Goal: Task Accomplishment & Management: Use online tool/utility

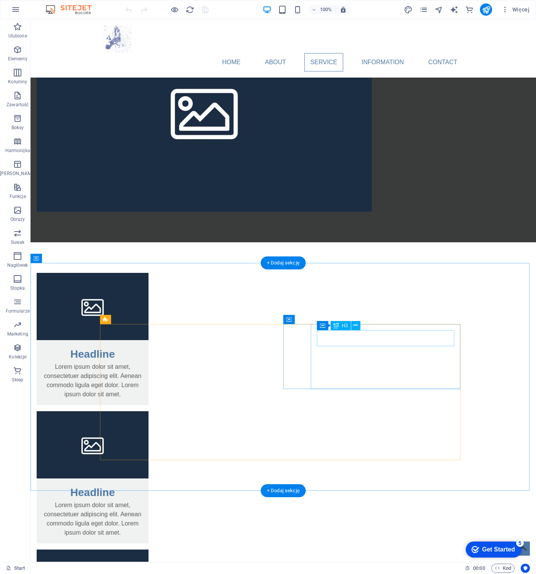
scroll to position [879, 0]
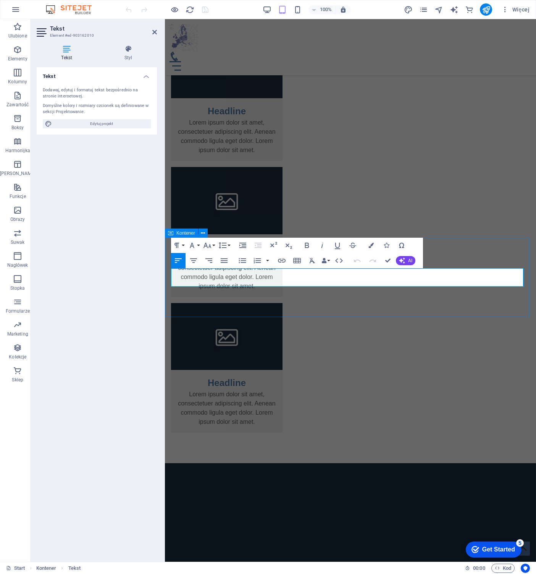
scroll to position [877, 0]
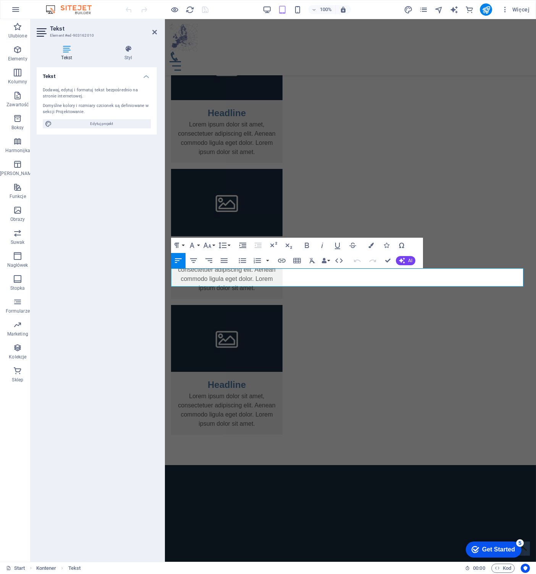
drag, startPoint x: 367, startPoint y: 284, endPoint x: 119, endPoint y: 263, distance: 248.8
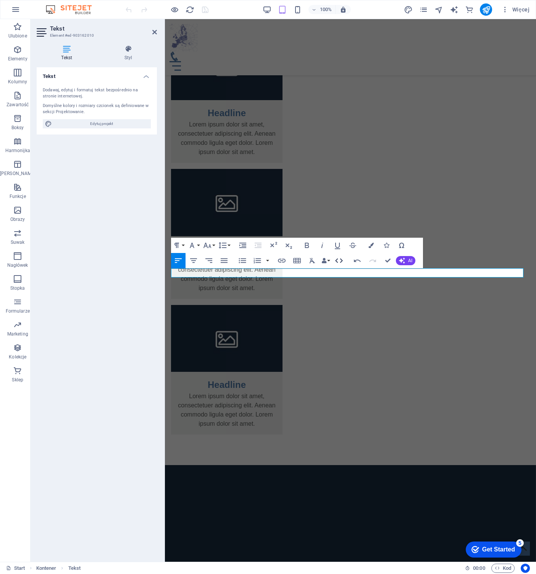
click at [339, 260] on icon "button" at bounding box center [339, 260] width 9 height 9
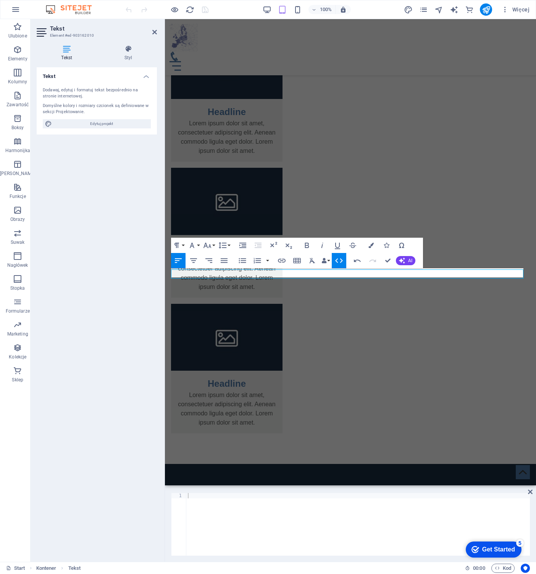
scroll to position [876, 0]
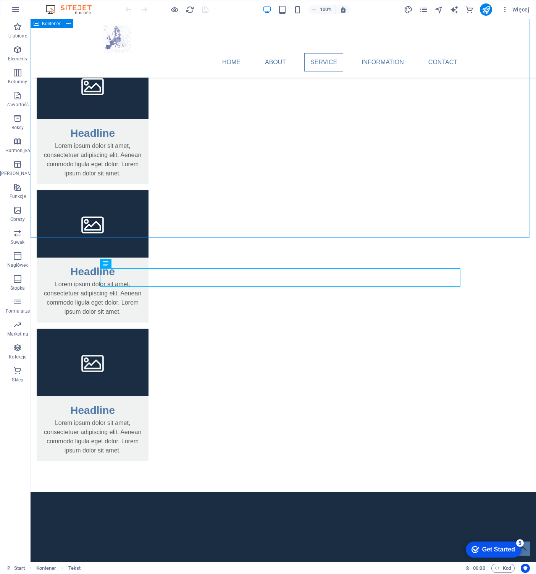
scroll to position [902, 0]
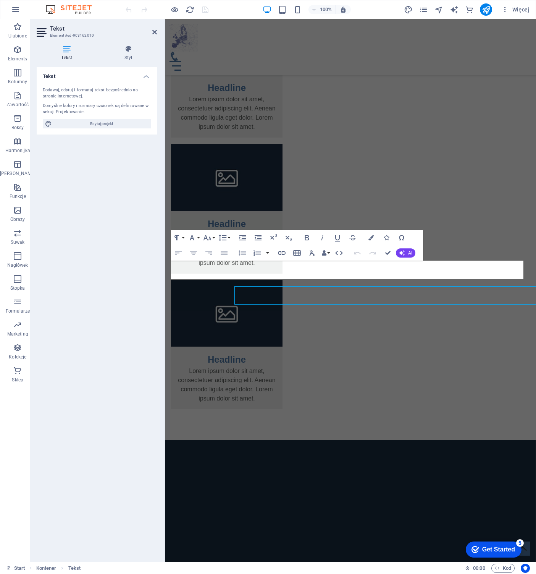
scroll to position [884, 0]
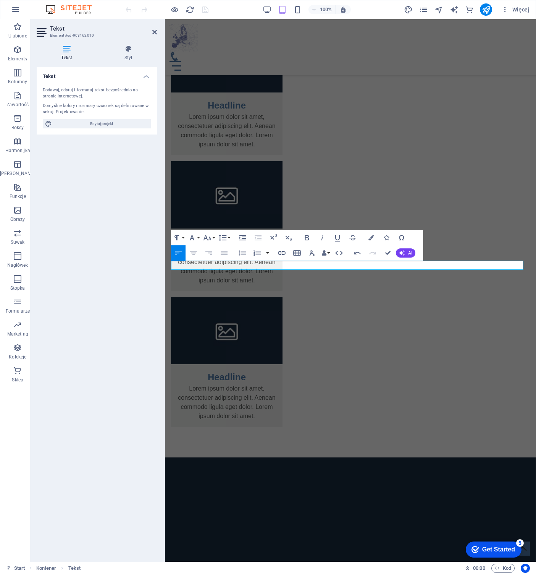
click at [118, 243] on div "Tekst Dodawaj, edytuj i formatuj tekst bezpośrednio na stronie internetowej. Do…" at bounding box center [97, 311] width 120 height 488
click at [114, 180] on div "Tekst Dodawaj, edytuj i formatuj tekst bezpośrednio na stronie internetowej. Do…" at bounding box center [97, 311] width 120 height 488
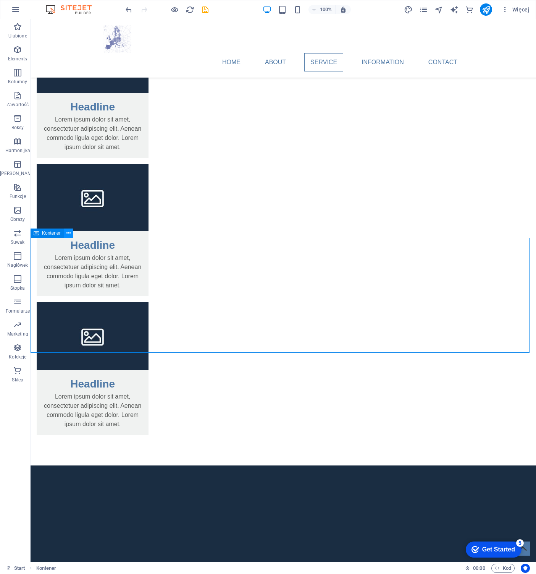
click at [68, 233] on icon at bounding box center [68, 233] width 4 height 8
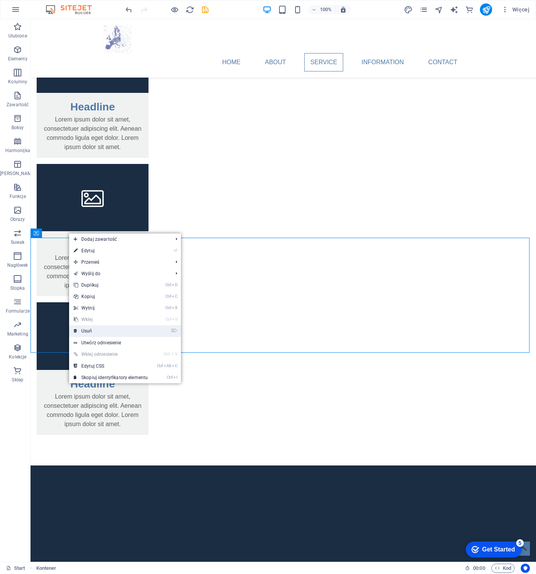
click at [99, 331] on link "⌦ Usuń" at bounding box center [110, 330] width 83 height 11
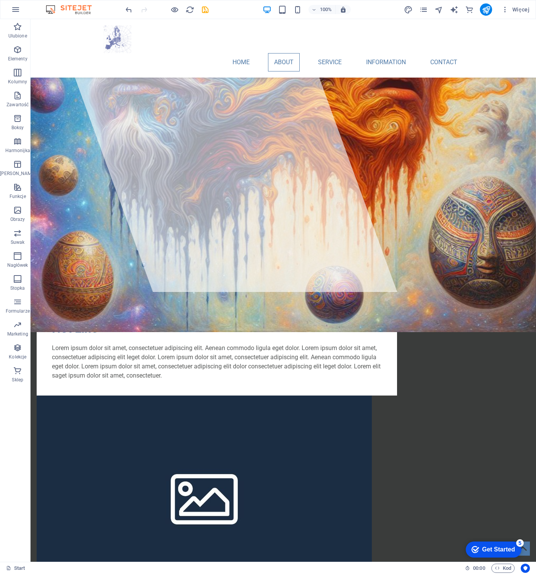
scroll to position [296, 0]
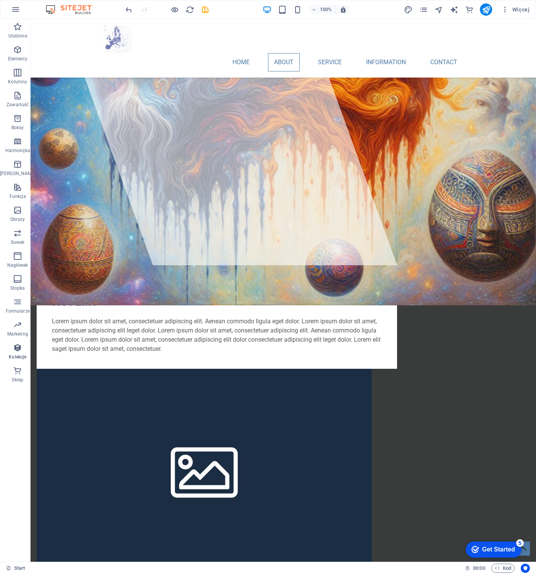
click at [15, 345] on icon "button" at bounding box center [17, 347] width 9 height 9
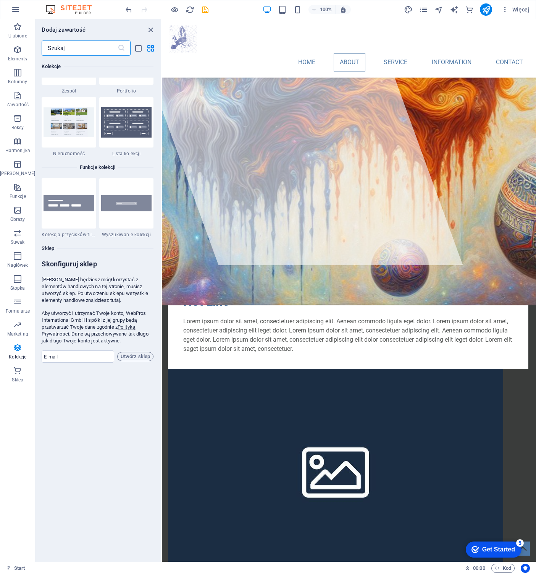
scroll to position [7184, 0]
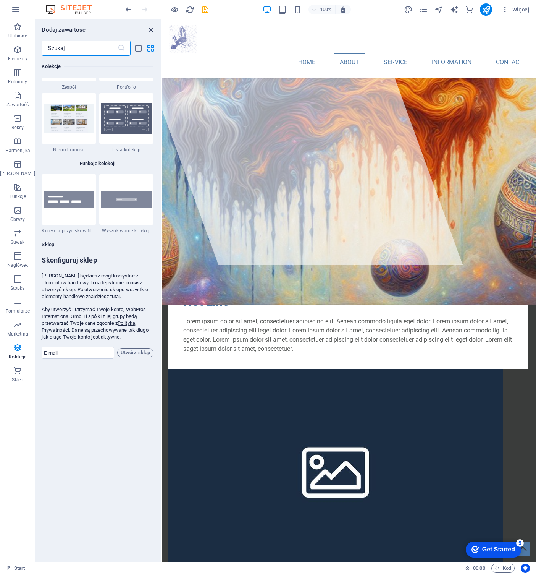
drag, startPoint x: 105, startPoint y: 45, endPoint x: 150, endPoint y: 33, distance: 46.5
click at [150, 33] on icon "close panel" at bounding box center [150, 30] width 9 height 9
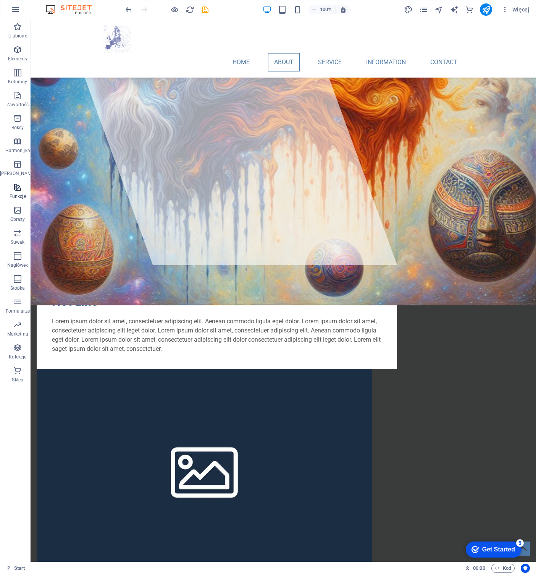
click at [14, 196] on p "Funkcje" at bounding box center [18, 196] width 16 height 6
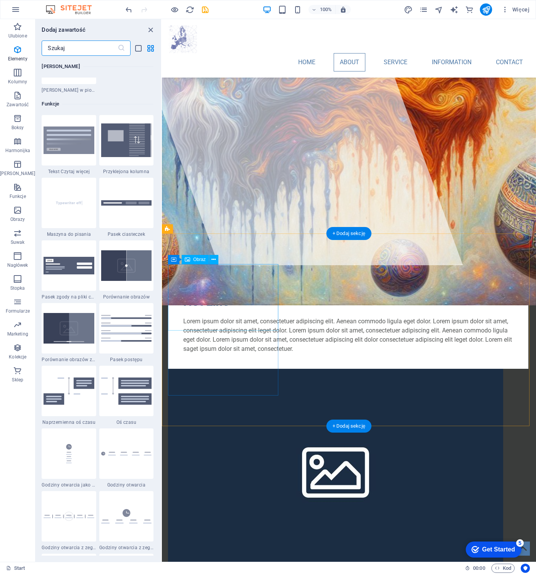
scroll to position [2977, 0]
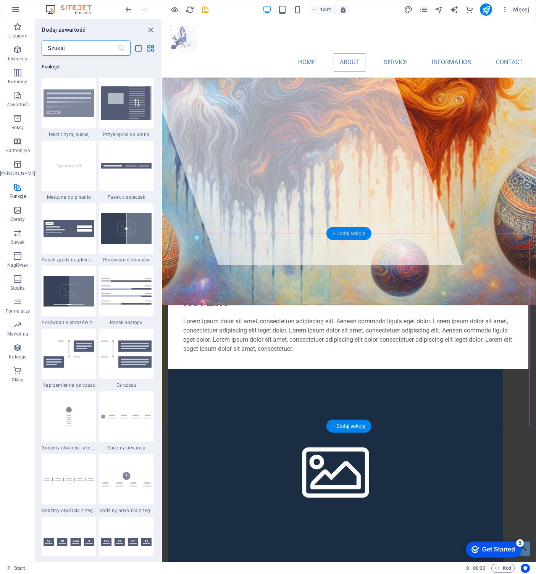
click at [355, 236] on div "+ Dodaj sekcję" at bounding box center [349, 233] width 45 height 13
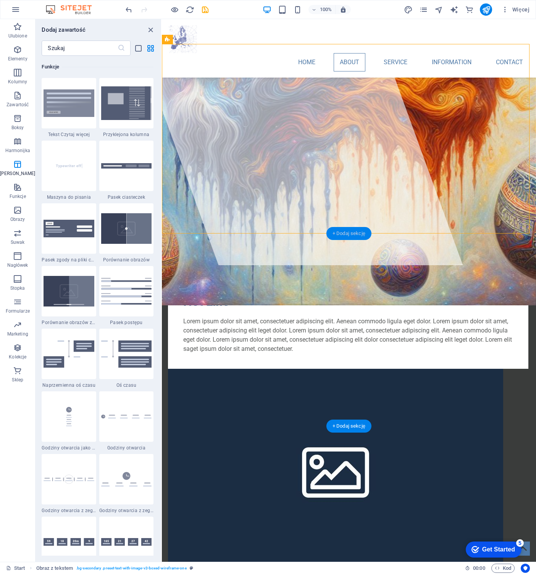
scroll to position [1337, 0]
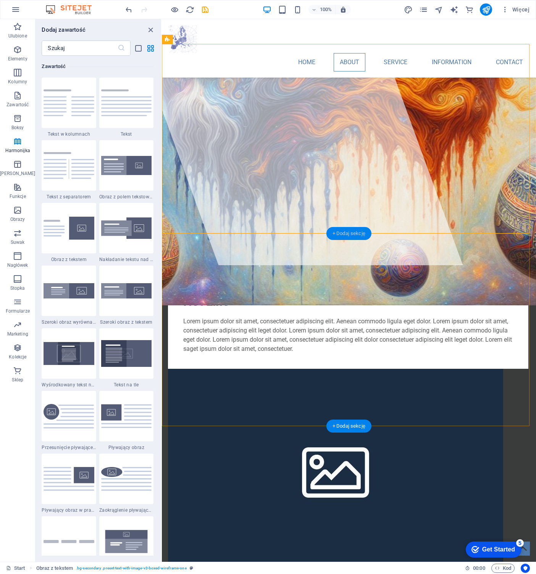
click at [339, 236] on div "+ Dodaj sekcję" at bounding box center [349, 233] width 45 height 13
drag, startPoint x: 122, startPoint y: 18, endPoint x: 152, endPoint y: 29, distance: 32.4
click at [152, 29] on icon "close panel" at bounding box center [150, 30] width 9 height 9
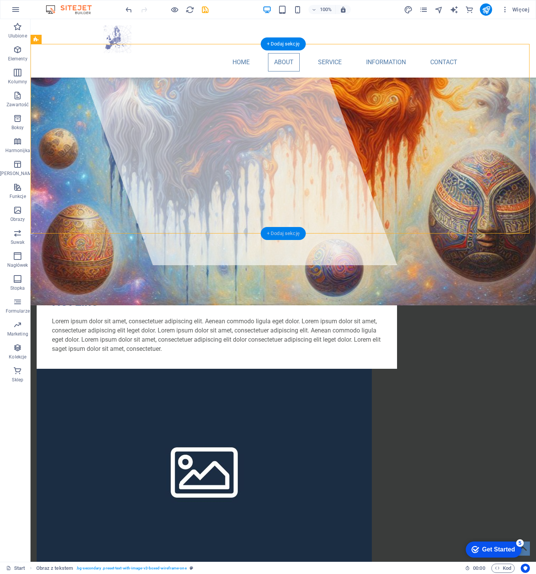
click at [281, 234] on div "+ Dodaj sekcję" at bounding box center [283, 233] width 45 height 13
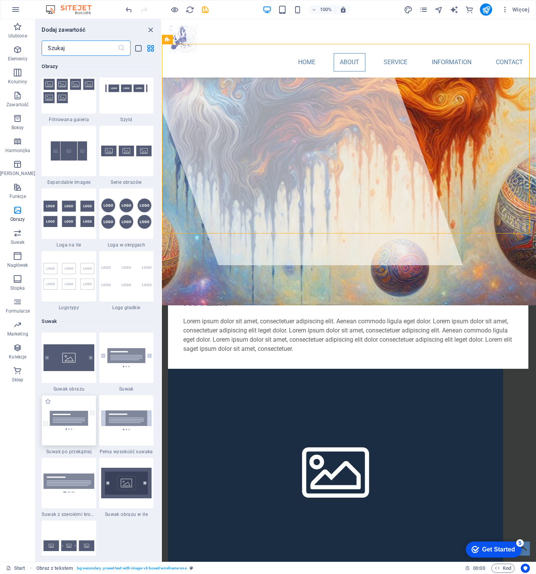
scroll to position [4087, 0]
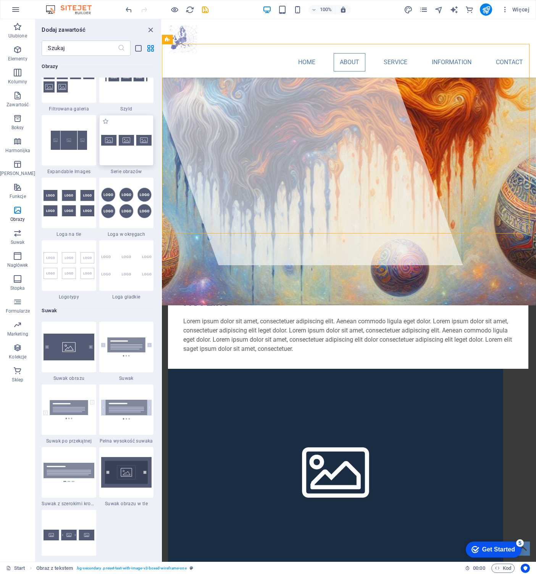
drag, startPoint x: 159, startPoint y: 326, endPoint x: 138, endPoint y: 148, distance: 179.3
click at [159, 442] on div "Ulubione 1 Star Nagłówek 1 Star Kontener Elementy 1 Star Nagłówek 1 Star Tekst …" at bounding box center [99, 306] width 126 height 500
click at [99, 51] on input "text" at bounding box center [80, 47] width 76 height 15
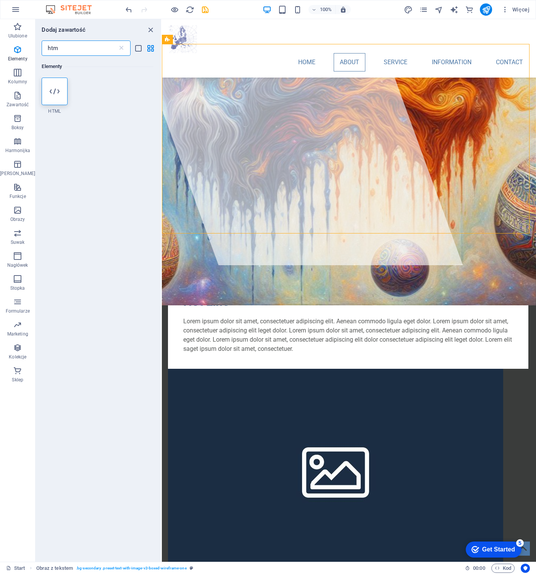
scroll to position [0, 0]
type input "htm"
click at [50, 94] on icon at bounding box center [55, 91] width 10 height 10
click at [162, 94] on div "H1 Baner Baner Kontener Kontener Pasek menu Menu Tekst Tekst Przycisk Obraz Obr…" at bounding box center [349, 290] width 374 height 542
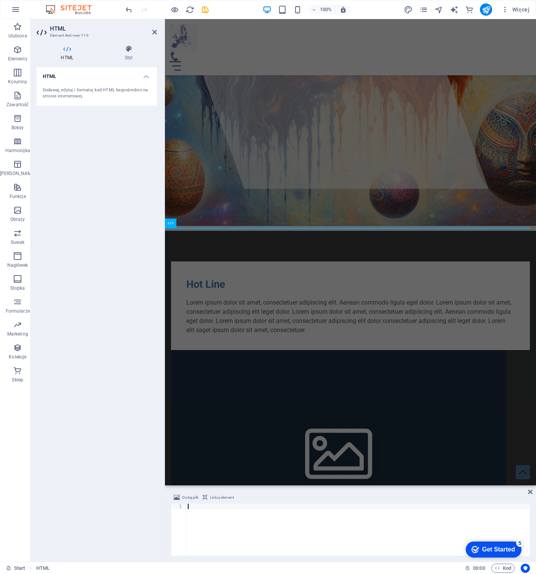
scroll to position [290, 0]
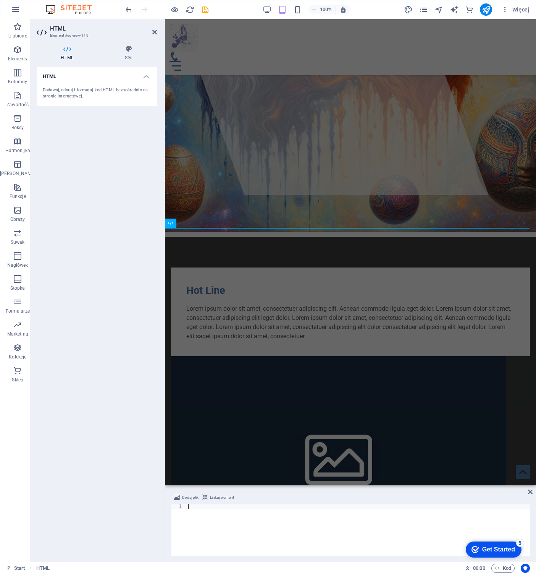
type textarea "style="width:100%; min-height:900px; border:none;"></iframe>"
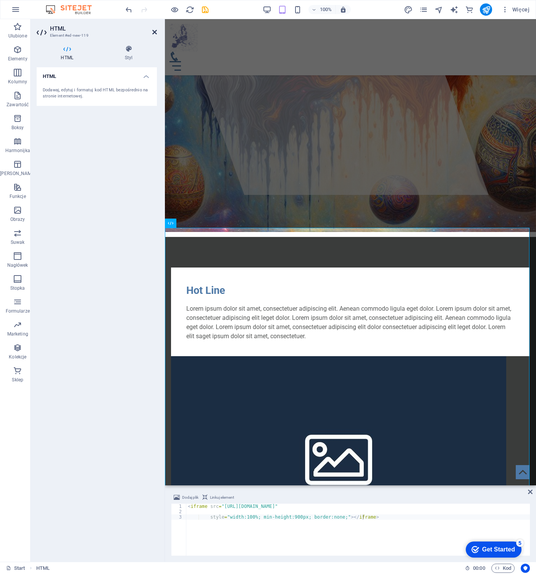
click at [155, 32] on icon at bounding box center [154, 32] width 5 height 6
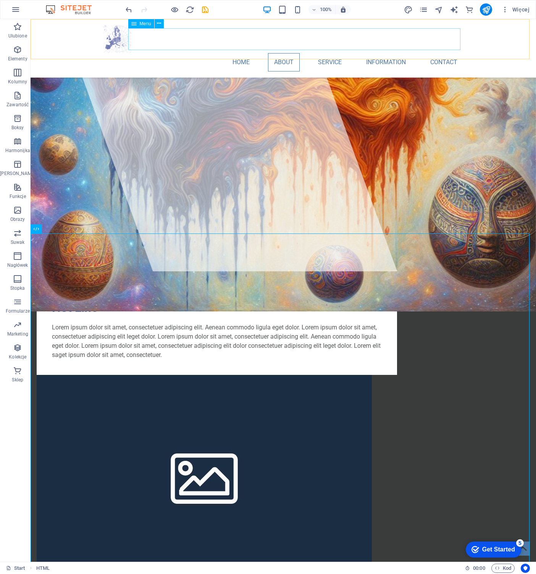
scroll to position [296, 0]
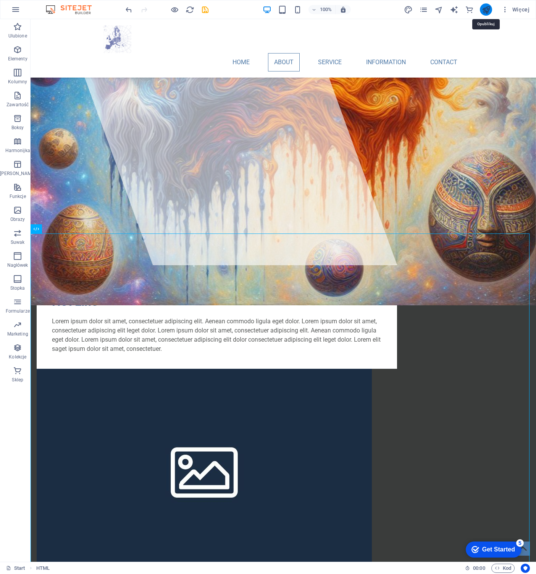
click at [487, 9] on icon "publish" at bounding box center [486, 9] width 9 height 9
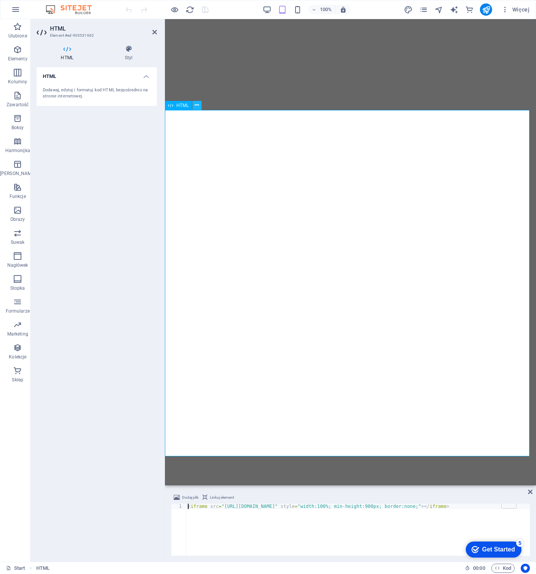
click at [195, 106] on icon at bounding box center [197, 105] width 4 height 8
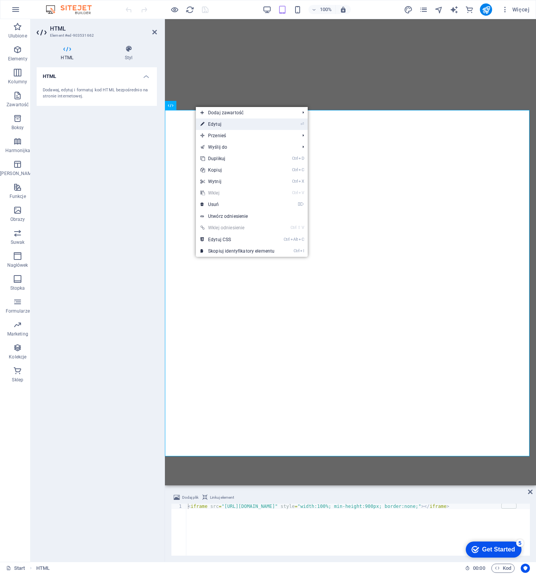
click at [222, 126] on link "⏎ Edytuj" at bounding box center [237, 123] width 83 height 11
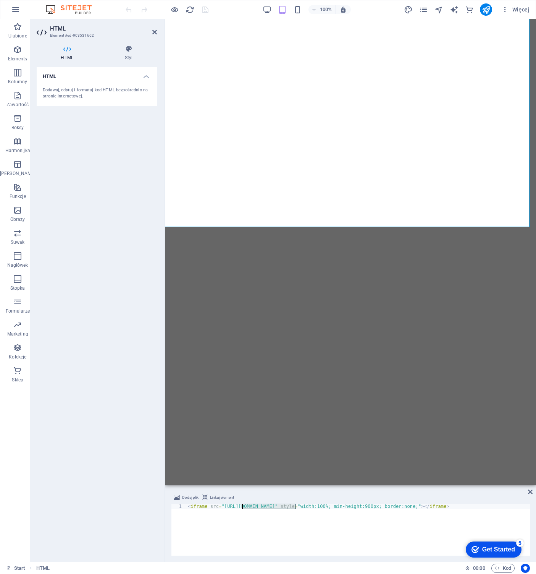
drag, startPoint x: 296, startPoint y: 505, endPoint x: 243, endPoint y: 506, distance: 53.9
click at [243, 506] on div "< iframe src = "https://analytics.twojadomena.pl/traffic_analytics.php" style =…" at bounding box center [358, 534] width 344 height 63
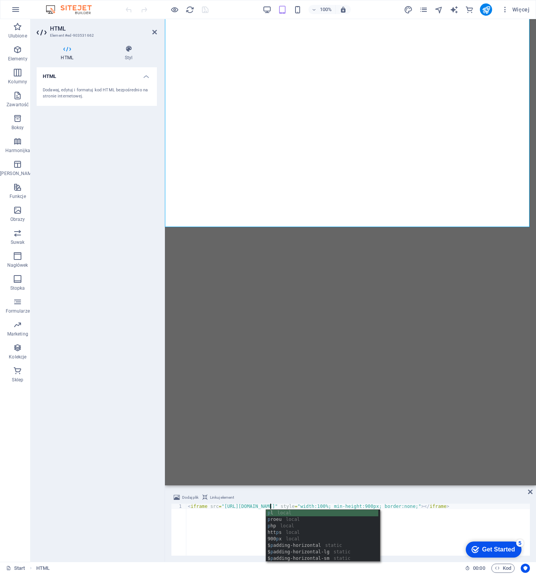
scroll to position [0, 6]
type textarea "<iframe src="https://new.proeu.pl/traffic_analytics.php" style="width:100%; min…"
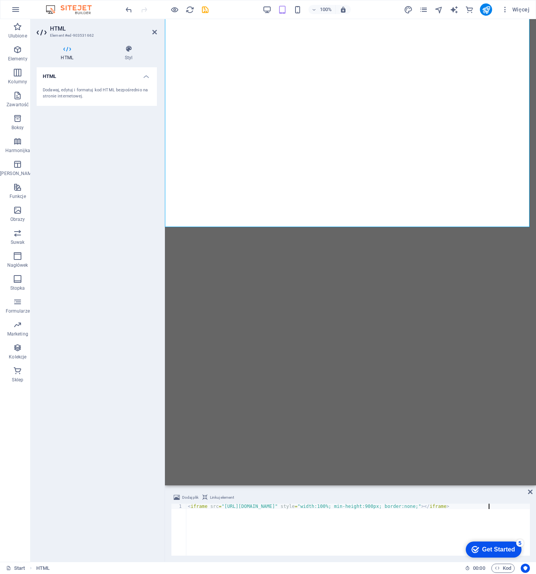
click at [466, 516] on div "< iframe src = "https://new.proeu.pl/traffic_analytics.php" style = "width:100%…" at bounding box center [358, 534] width 344 height 63
click at [264, 509] on div "< iframe src = "https://new.proeu.pl/traffic_analytics.php" style = "width:100%…" at bounding box center [358, 534] width 344 height 63
click at [153, 35] on header "HTML Element #ed-903531662" at bounding box center [97, 29] width 120 height 20
click at [153, 35] on icon at bounding box center [154, 32] width 5 height 6
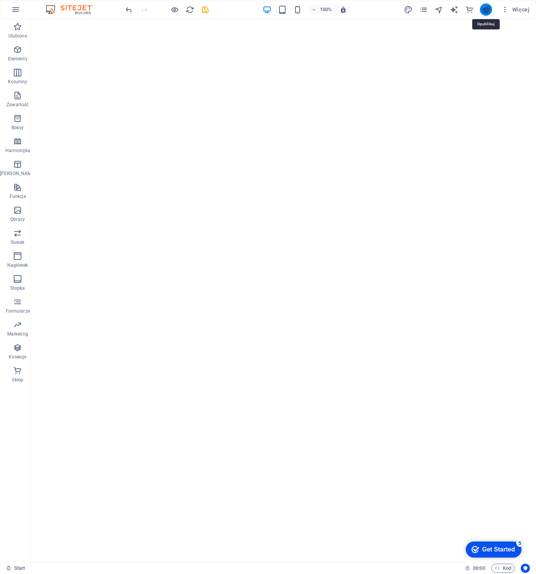
click at [490, 8] on icon "publish" at bounding box center [486, 9] width 9 height 9
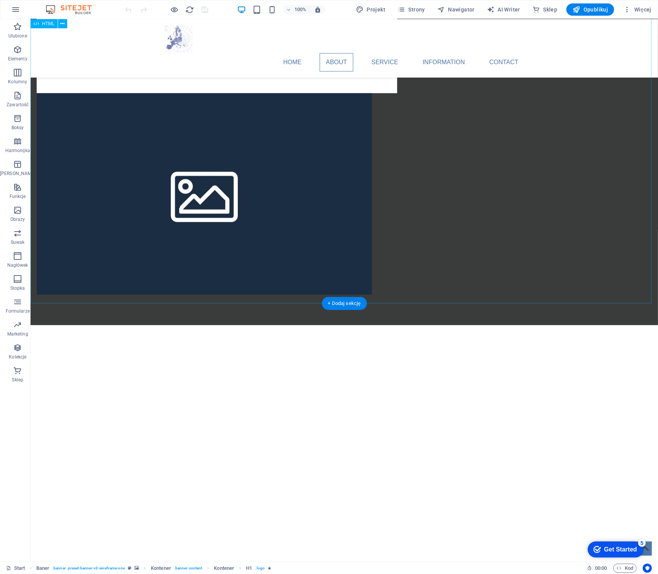
scroll to position [573, 0]
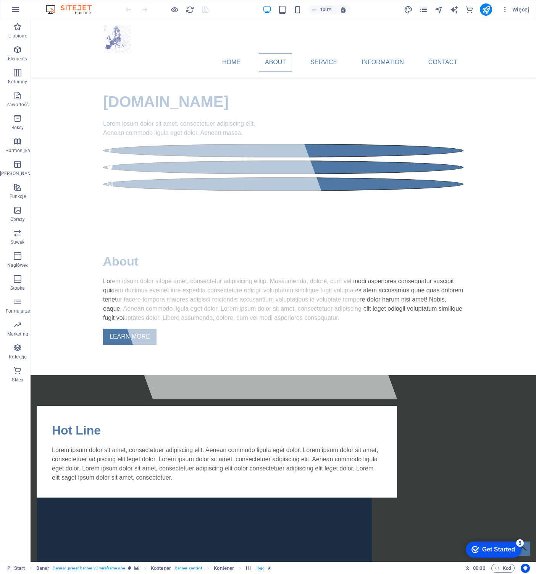
scroll to position [163, 0]
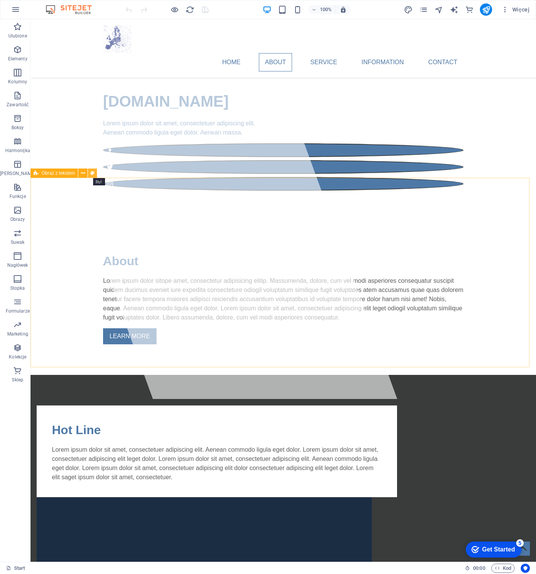
click at [91, 173] on icon at bounding box center [93, 173] width 4 height 8
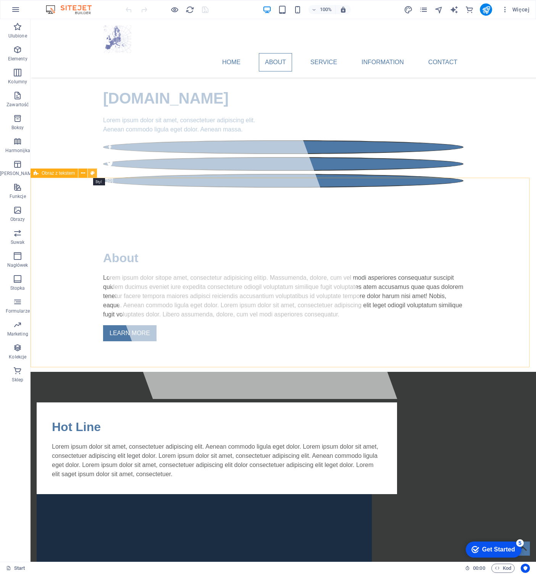
scroll to position [160, 0]
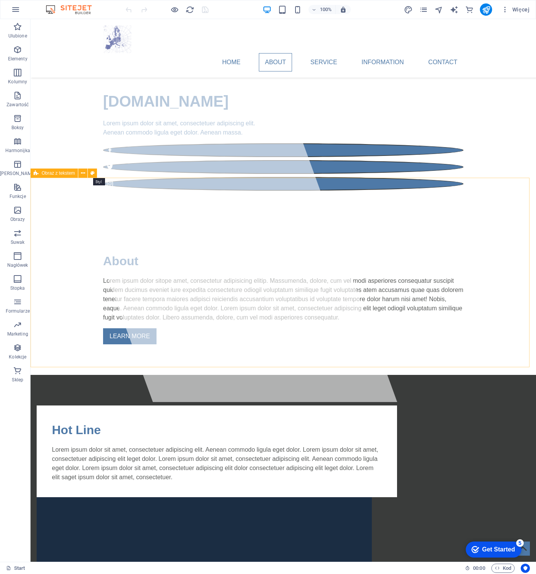
select select "rem"
select select "px"
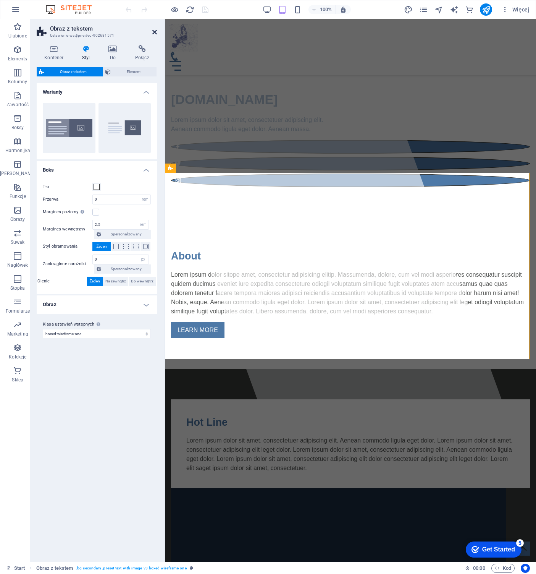
click at [155, 33] on icon at bounding box center [154, 32] width 5 height 6
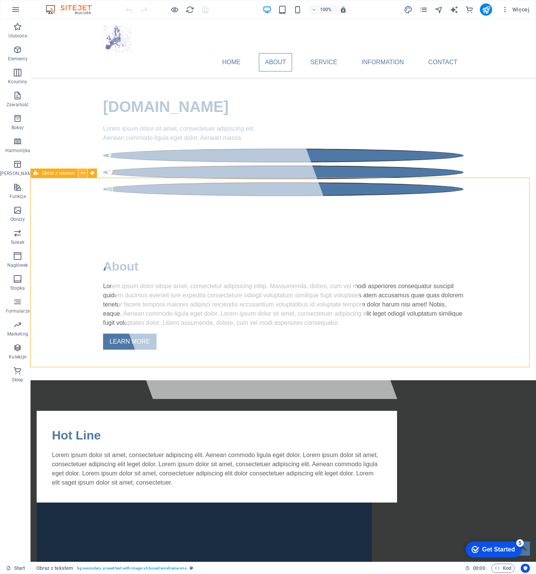
click at [81, 174] on icon at bounding box center [83, 173] width 4 height 8
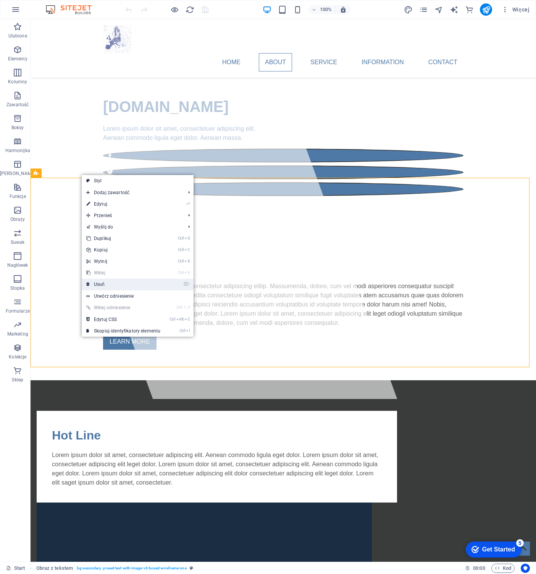
click at [108, 283] on link "⌦ Usuń" at bounding box center [123, 283] width 83 height 11
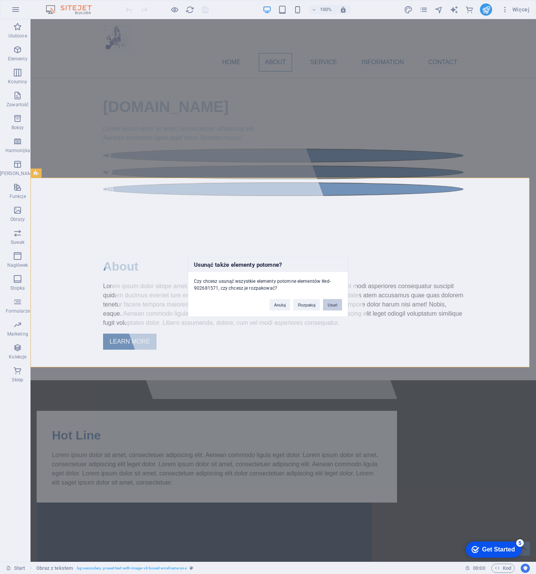
click at [326, 306] on button "Usuń" at bounding box center [332, 304] width 19 height 11
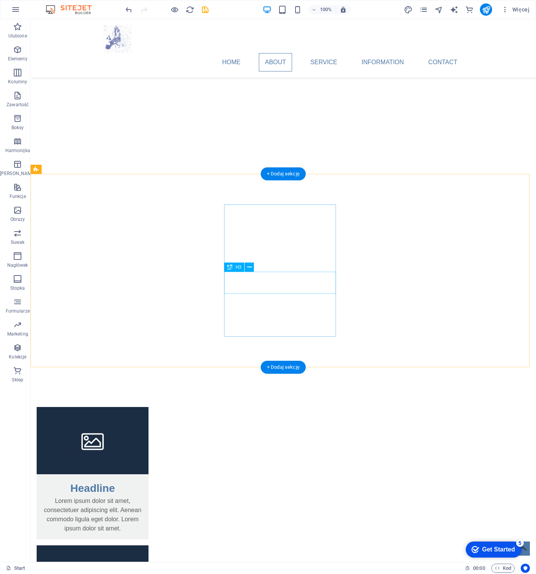
scroll to position [573, 0]
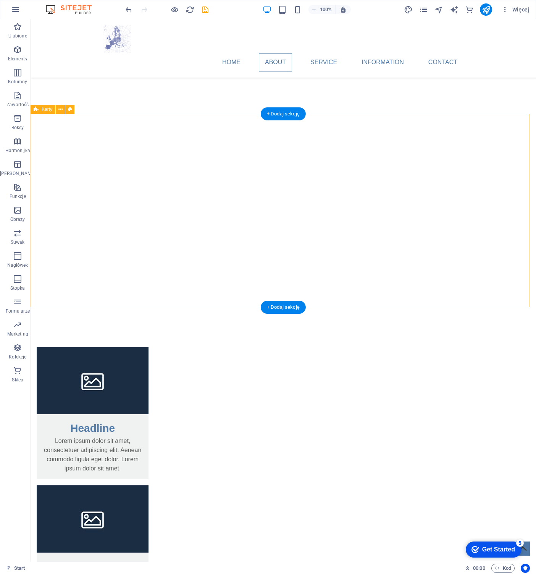
click at [32, 316] on div "Headline Lorem ipsum dolor sit amet, consectetuer adipiscing elit. Aenean commo…" at bounding box center [284, 551] width 506 height 470
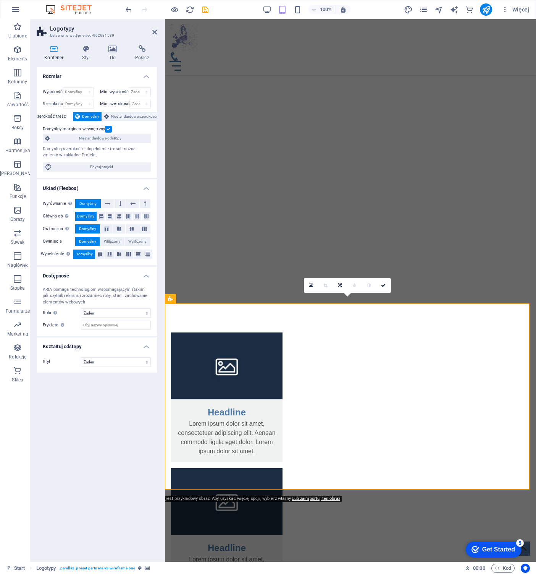
scroll to position [565, 0]
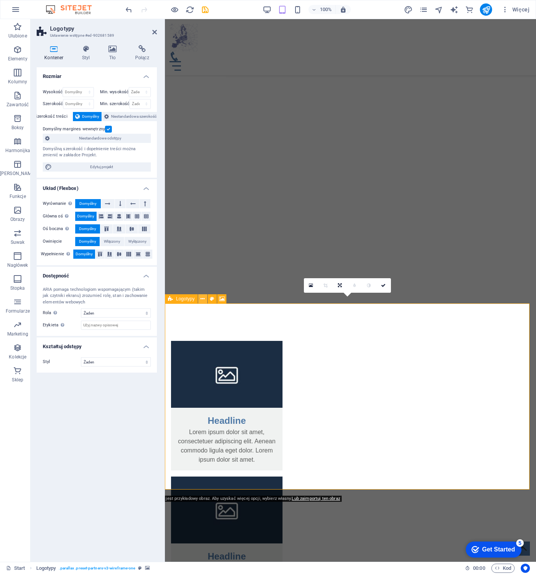
click at [205, 299] on button at bounding box center [202, 298] width 9 height 9
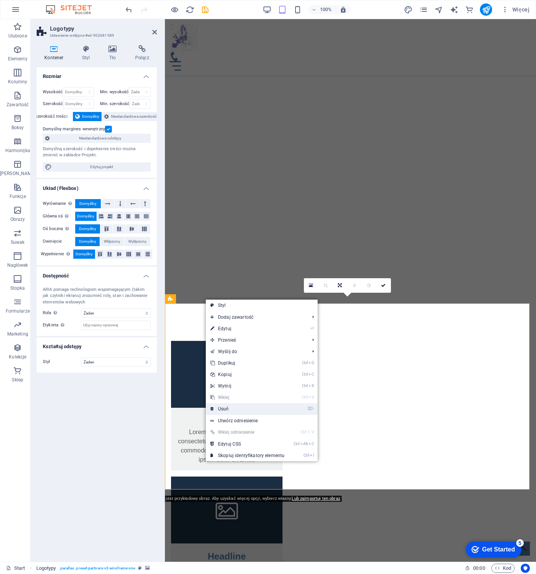
click at [228, 406] on link "⌦ Usuń" at bounding box center [247, 408] width 83 height 11
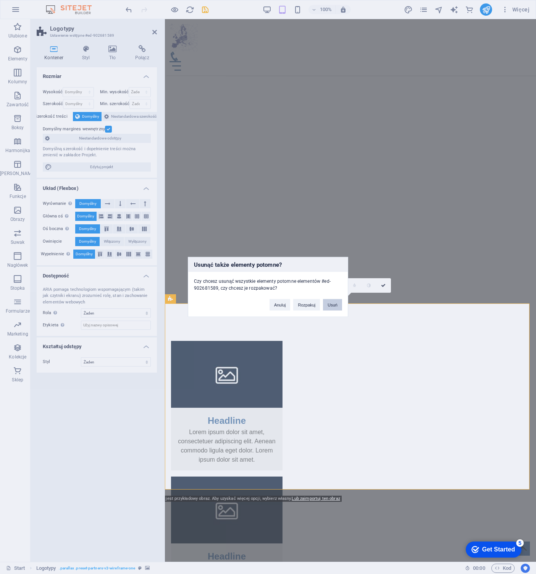
click at [337, 305] on button "Usuń" at bounding box center [332, 304] width 19 height 11
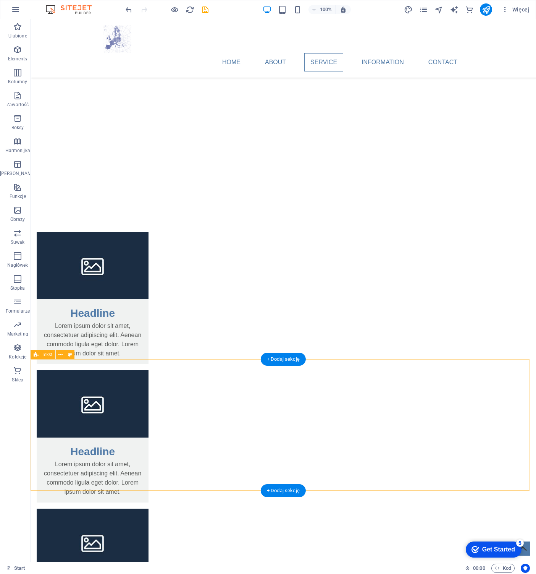
scroll to position [764, 0]
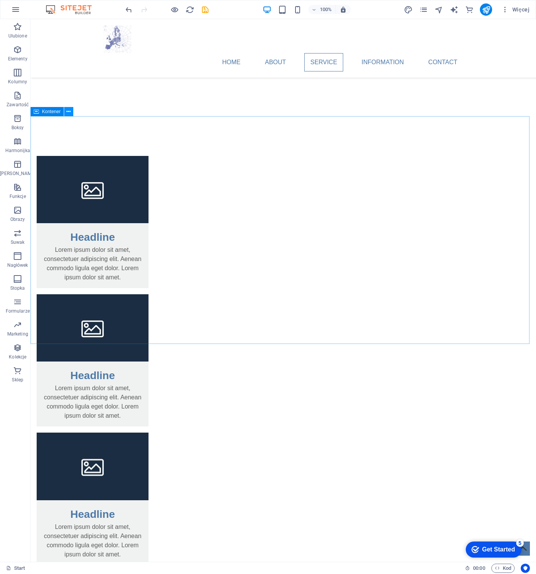
click at [69, 113] on icon at bounding box center [68, 112] width 4 height 8
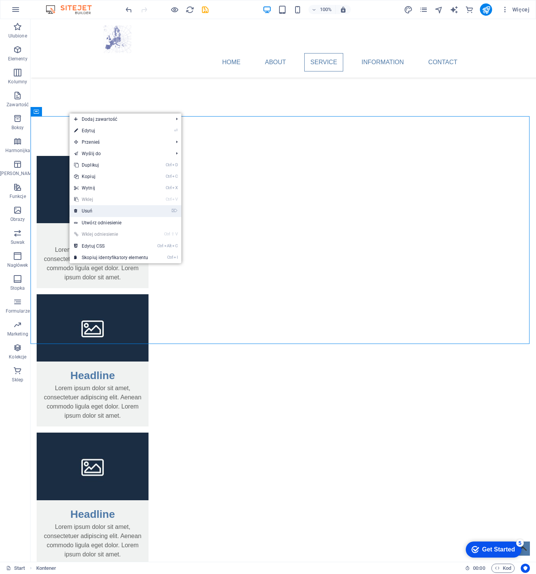
click at [103, 208] on link "⌦ Usuń" at bounding box center [111, 210] width 83 height 11
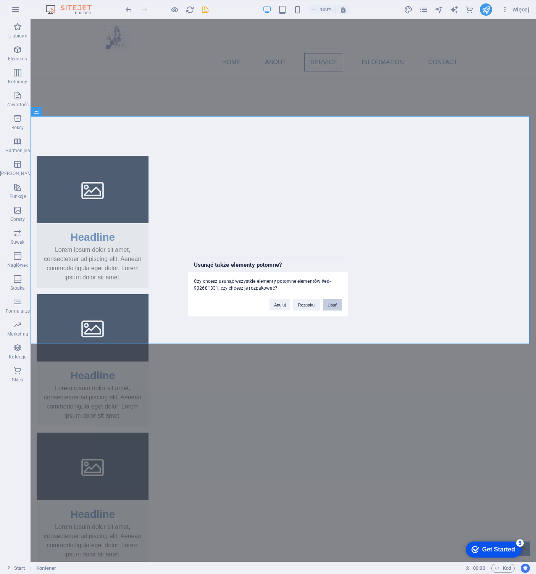
click at [327, 306] on button "Usuń" at bounding box center [332, 304] width 19 height 11
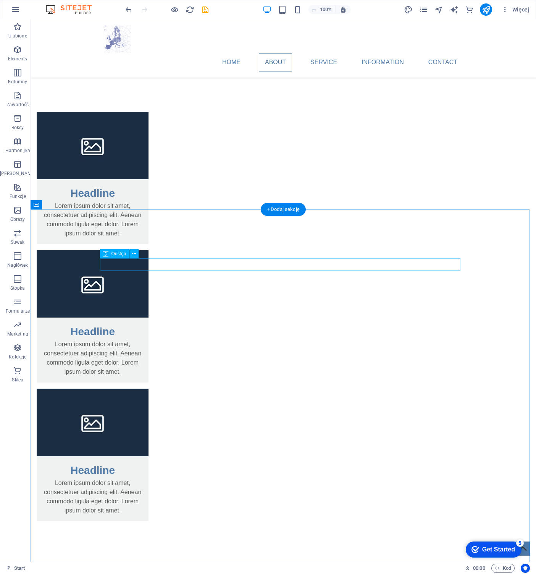
scroll to position [802, 0]
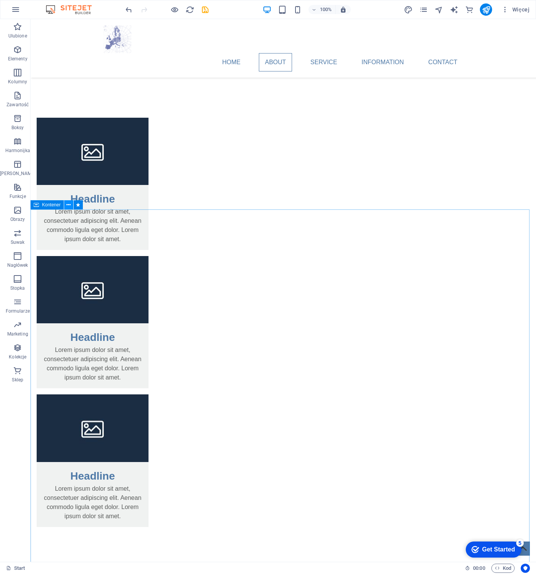
click at [70, 205] on icon at bounding box center [68, 205] width 4 height 8
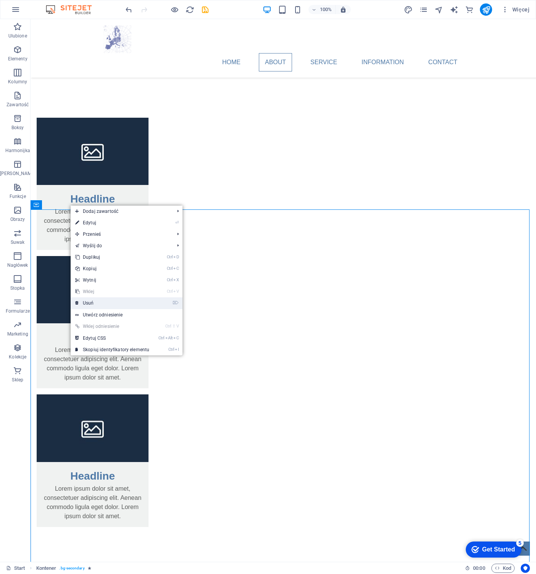
click at [96, 301] on link "⌦ Usuń" at bounding box center [112, 302] width 83 height 11
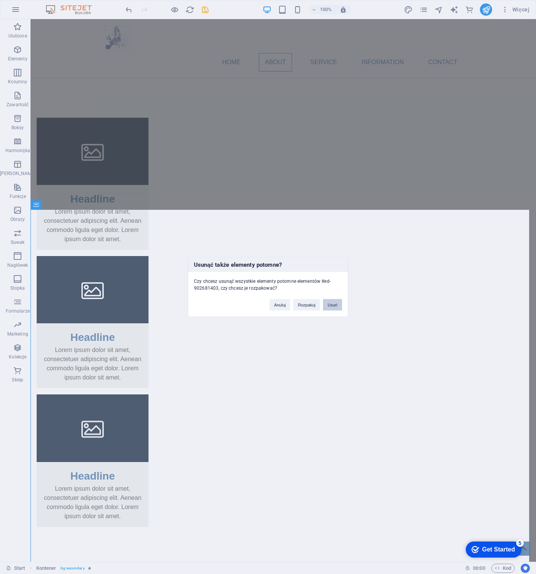
click at [327, 301] on button "Usuń" at bounding box center [332, 304] width 19 height 11
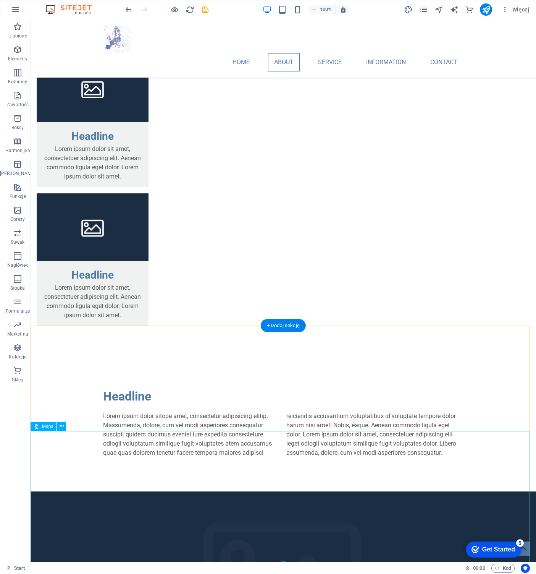
scroll to position [1010, 0]
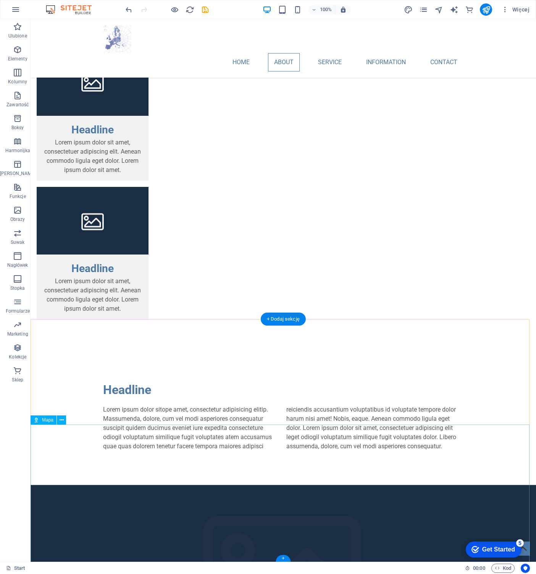
select select "1"
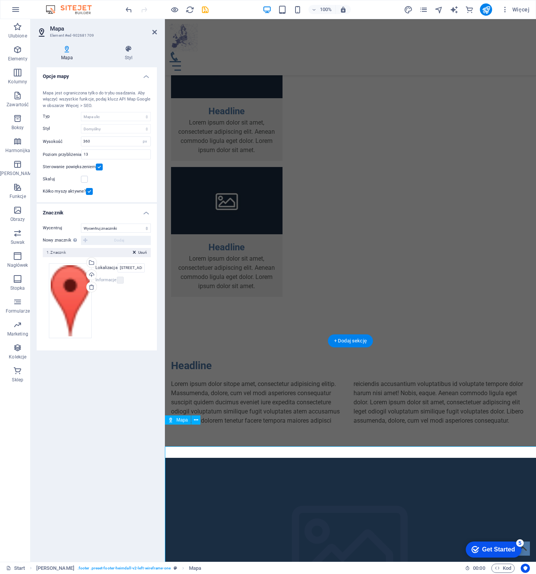
scroll to position [988, 0]
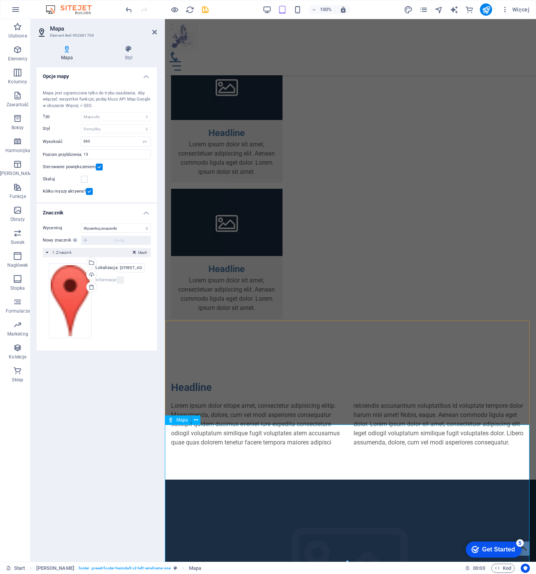
click at [196, 416] on icon at bounding box center [196, 420] width 4 height 8
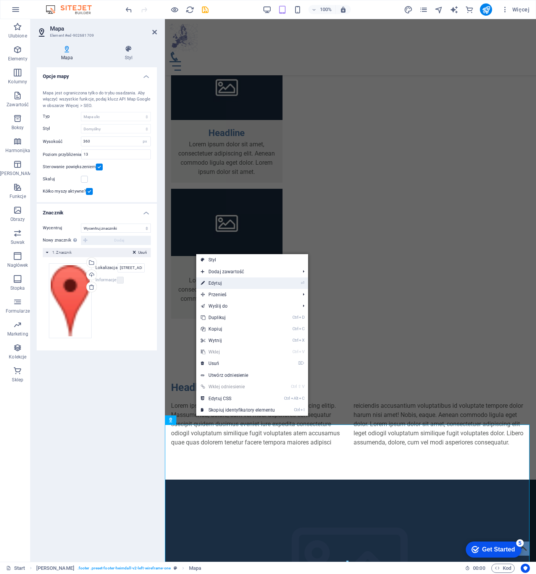
click at [220, 282] on link "⏎ Edytuj" at bounding box center [237, 282] width 83 height 11
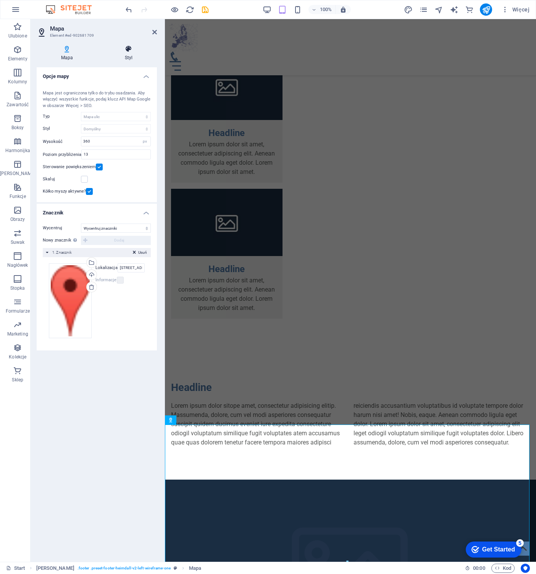
click at [125, 55] on h4 "Styl" at bounding box center [128, 53] width 57 height 16
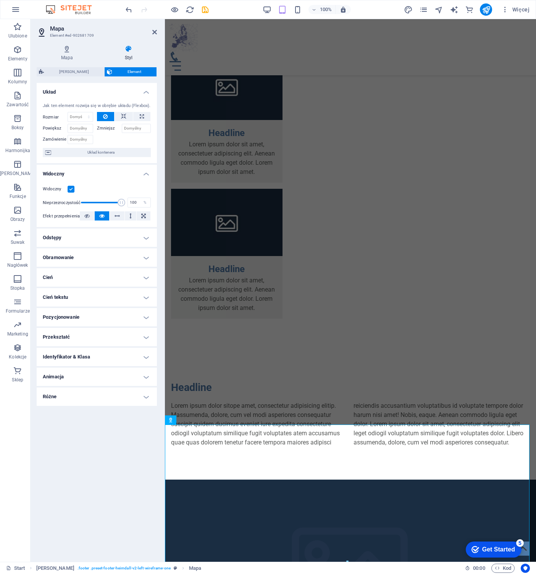
click at [82, 474] on div "Układ Jak ten element rozwija się w obrębie układu (Flexbox). Rozmiar Domyślny …" at bounding box center [97, 319] width 120 height 473
click at [196, 419] on icon at bounding box center [196, 420] width 4 height 8
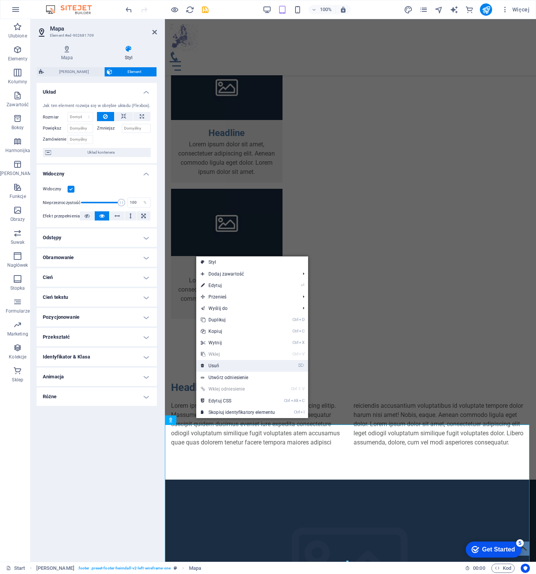
click at [223, 361] on link "⌦ Usuń" at bounding box center [237, 365] width 83 height 11
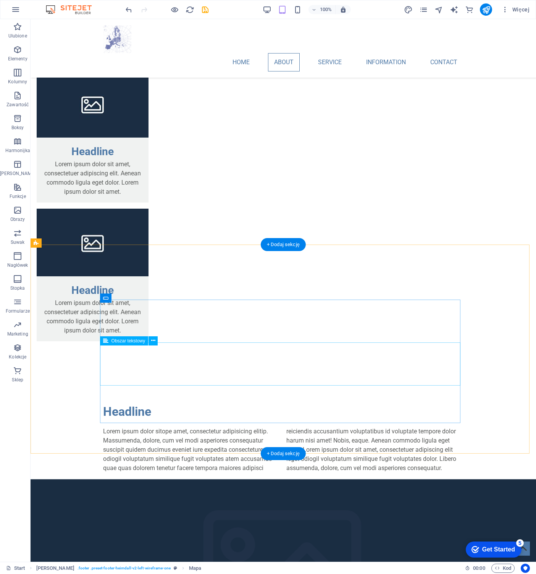
scroll to position [872, 0]
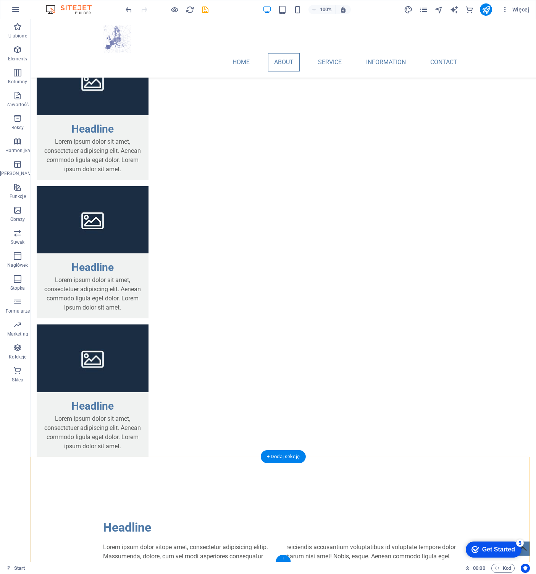
click at [283, 558] on div "+" at bounding box center [283, 558] width 15 height 7
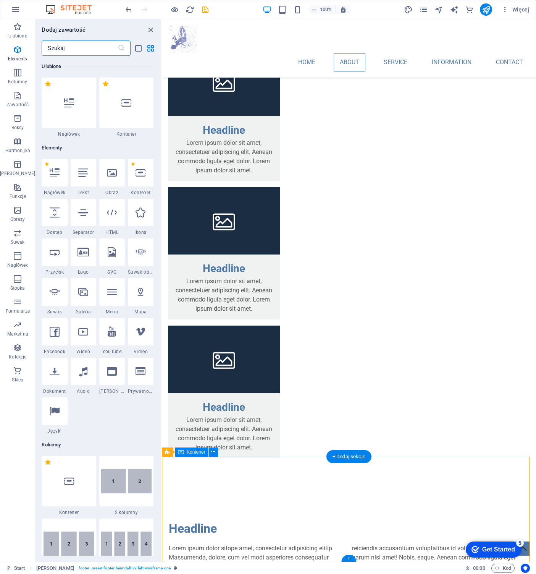
scroll to position [1336, 0]
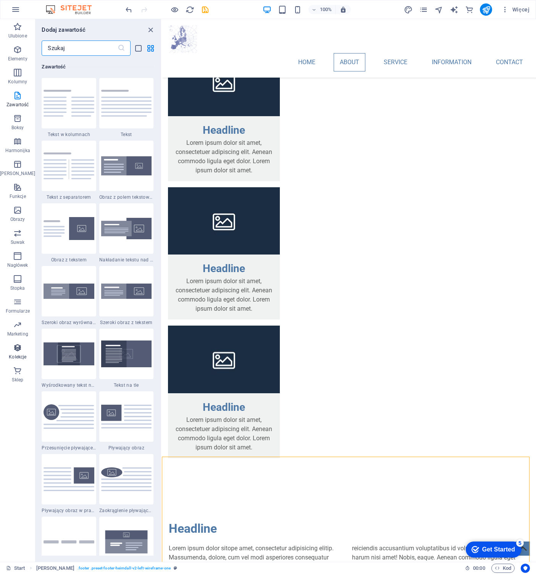
click at [18, 343] on icon "button" at bounding box center [17, 347] width 9 height 9
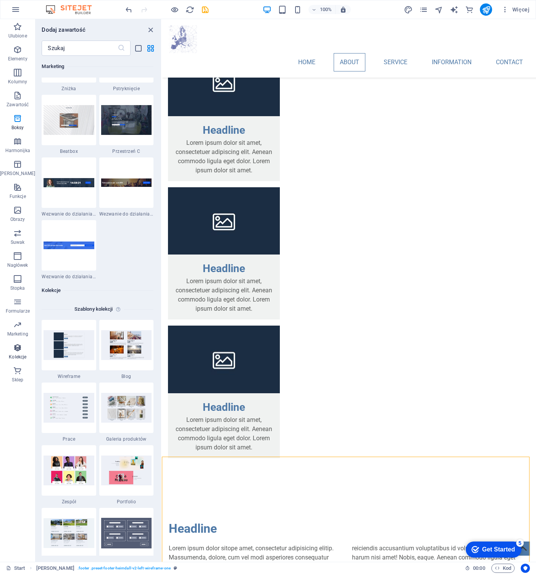
scroll to position [6993, 0]
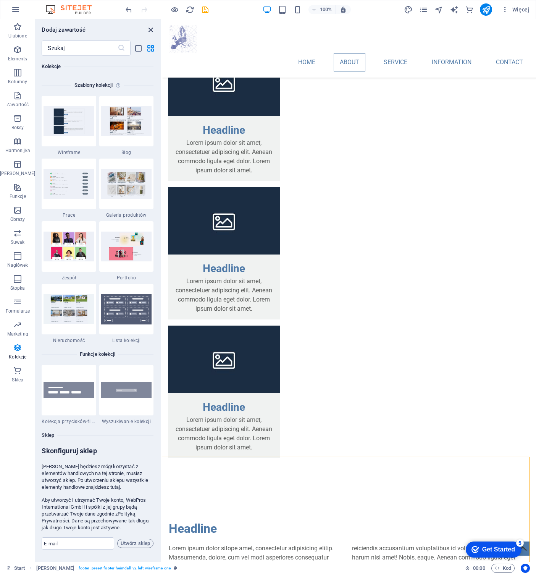
click at [151, 28] on icon "close panel" at bounding box center [150, 30] width 9 height 9
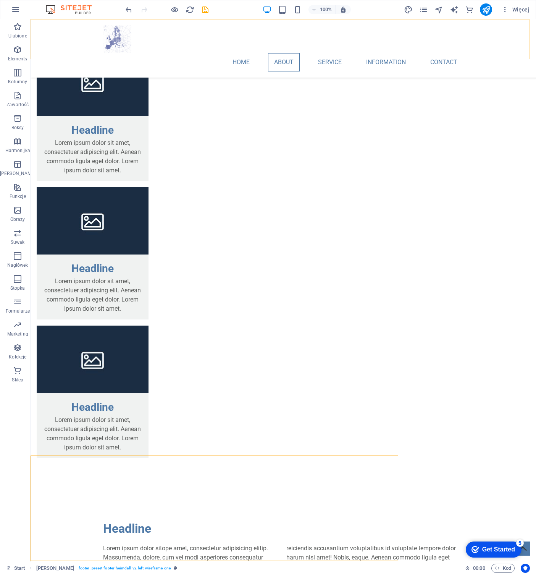
scroll to position [872, 0]
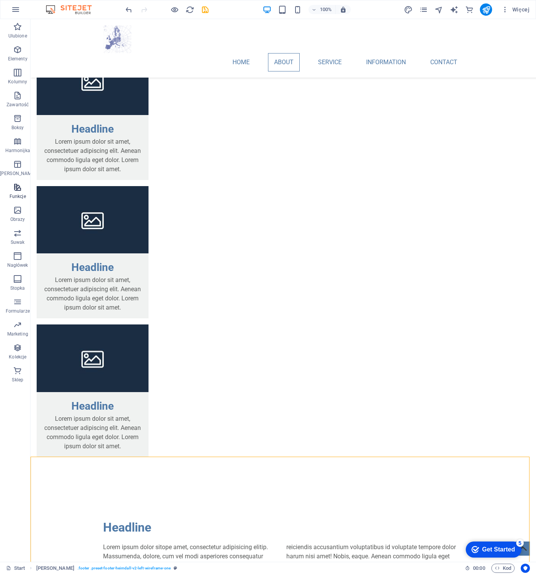
click at [17, 188] on icon "button" at bounding box center [17, 187] width 9 height 9
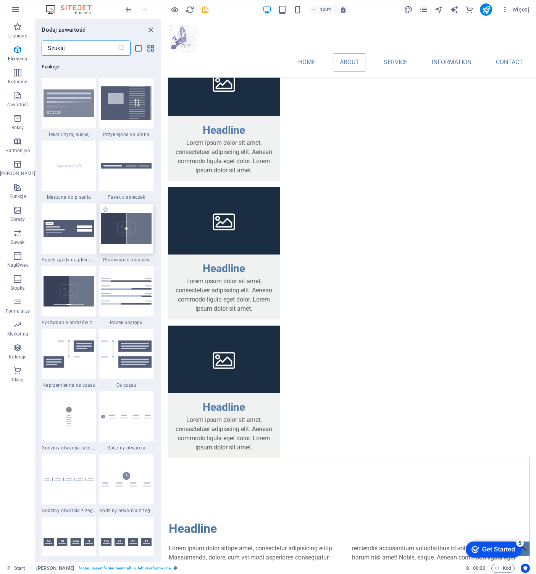
scroll to position [2977, 0]
drag, startPoint x: 159, startPoint y: 253, endPoint x: 160, endPoint y: 290, distance: 37.1
click at [160, 290] on div "Ulubione 1 Star Nagłówek 1 Star Kontener Elementy 1 Star Nagłówek 1 Star Tekst …" at bounding box center [99, 306] width 126 height 500
click at [84, 52] on input "text" at bounding box center [80, 47] width 76 height 15
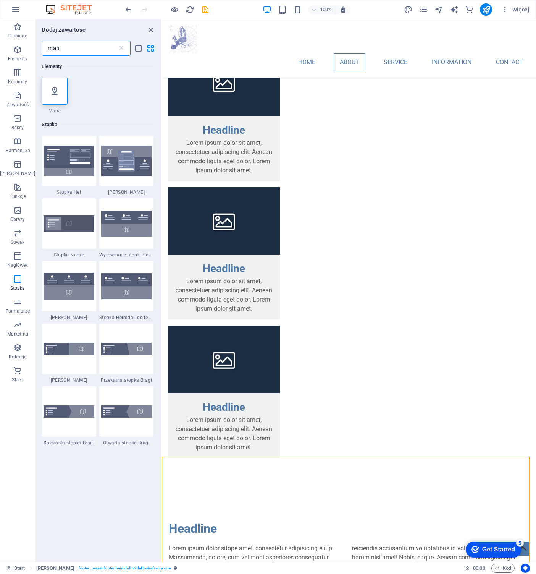
scroll to position [0, 0]
type input "map"
click at [56, 91] on div at bounding box center [55, 92] width 26 height 28
click at [162, 91] on div "Przeciągnij tutaj, aby zastąpić istniejącą zawartość. Naciśnij „Ctrl”, jeśli ch…" at bounding box center [349, 290] width 374 height 542
select select "1"
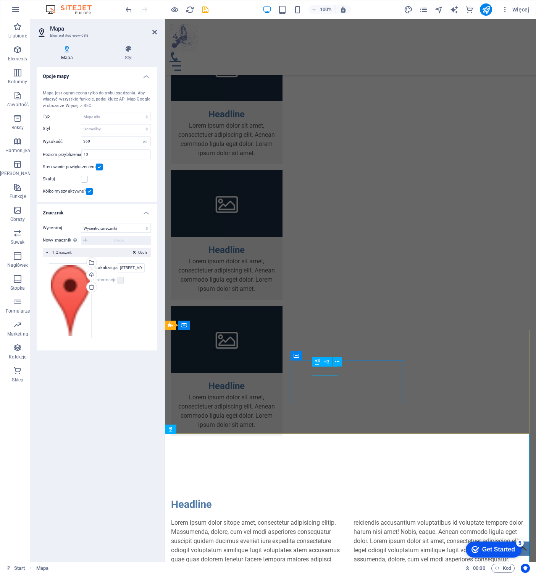
scroll to position [979, 0]
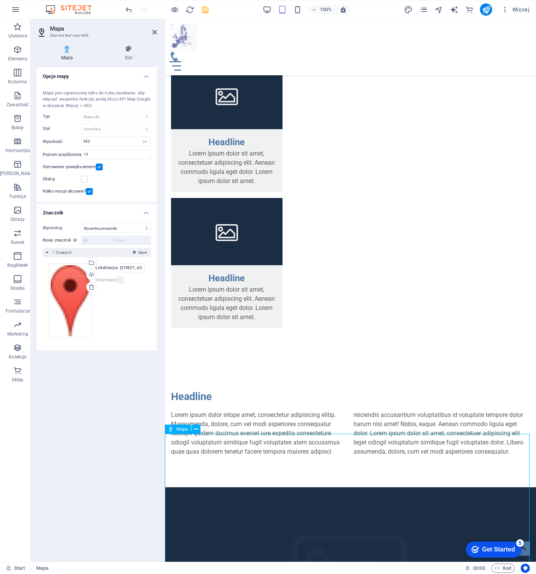
drag, startPoint x: 387, startPoint y: 505, endPoint x: 333, endPoint y: 468, distance: 65.1
drag, startPoint x: 309, startPoint y: 504, endPoint x: 295, endPoint y: 466, distance: 40.6
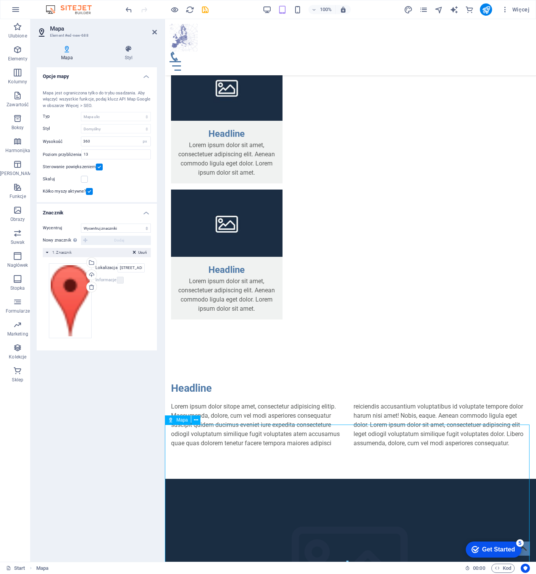
scroll to position [988, 0]
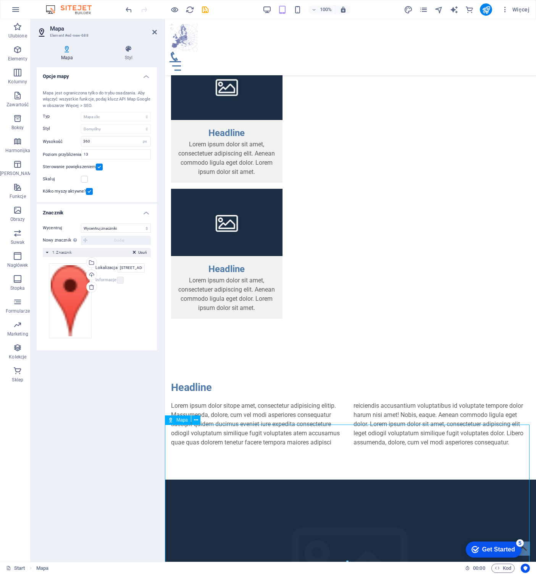
click at [186, 420] on span "Mapa" at bounding box center [181, 420] width 11 height 5
click at [182, 420] on span "Mapa" at bounding box center [181, 420] width 11 height 5
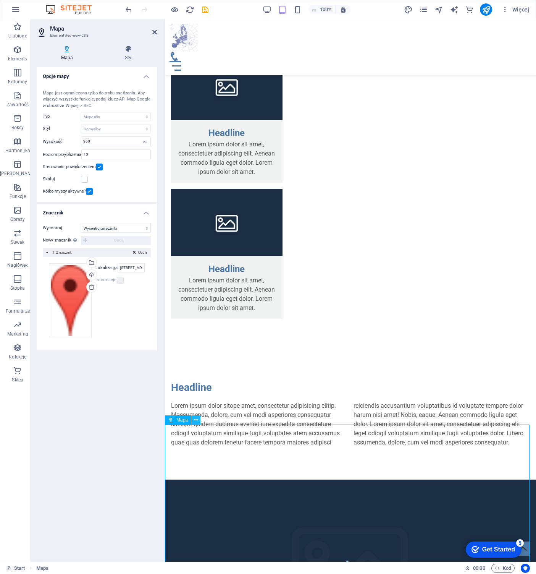
click at [195, 419] on icon at bounding box center [196, 420] width 4 height 8
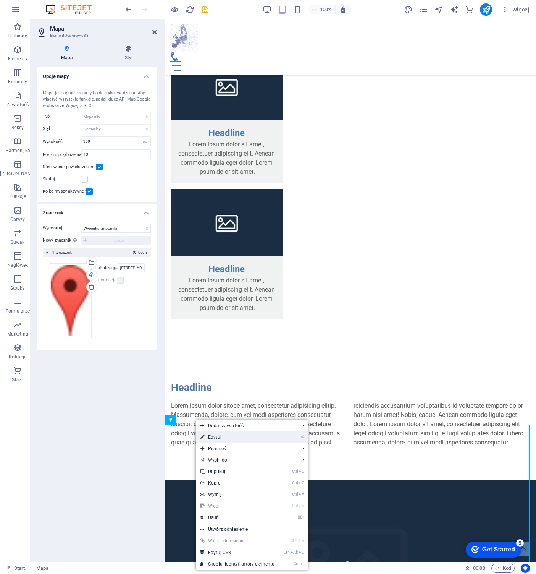
click at [226, 439] on link "⏎ Edytuj" at bounding box center [237, 436] width 83 height 11
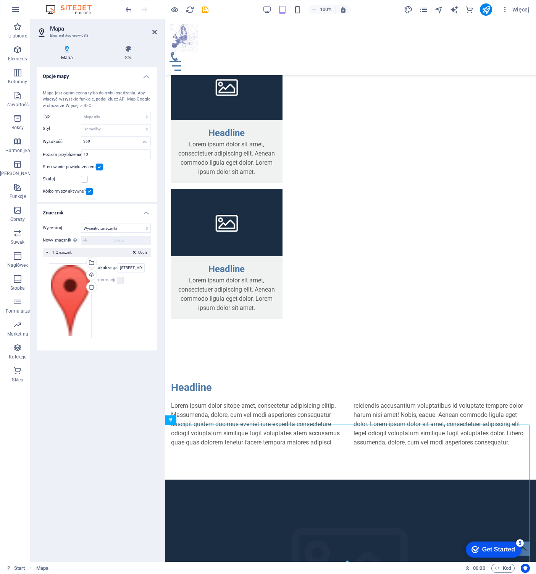
click at [99, 267] on label "Lokalizacja" at bounding box center [107, 267] width 22 height 9
click at [118, 267] on input "[STREET_ADDRESS][US_STATE]" at bounding box center [131, 267] width 27 height 9
type input "1"
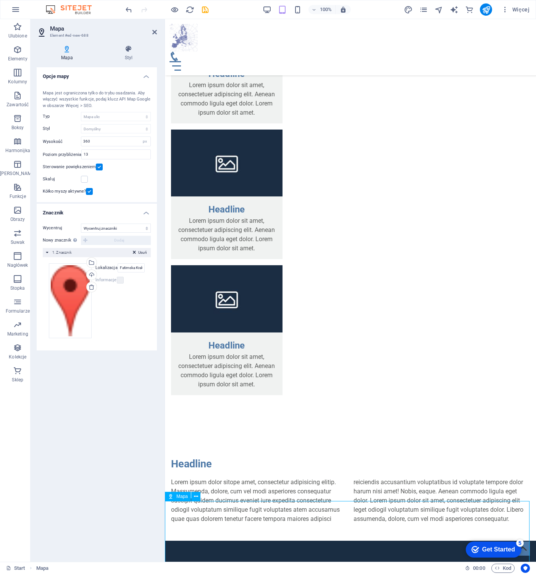
scroll to position [988, 0]
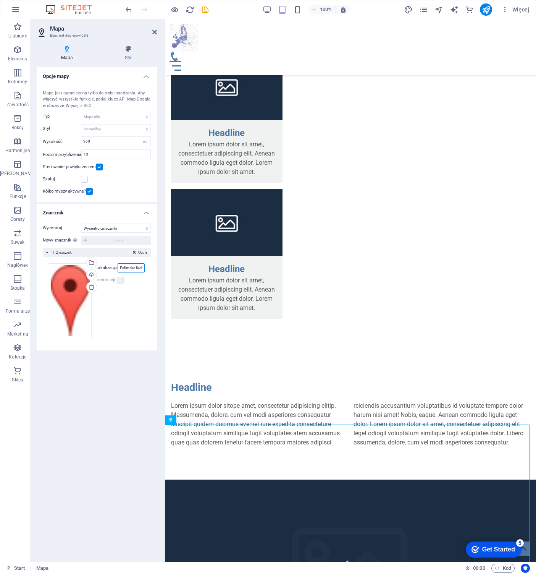
click at [128, 267] on input "Fatimska Kraków" at bounding box center [131, 267] width 27 height 9
click at [118, 269] on input "Fatimska Kraków" at bounding box center [131, 267] width 27 height 9
click at [130, 267] on input "ul. Fatimska Kraków" at bounding box center [131, 267] width 27 height 9
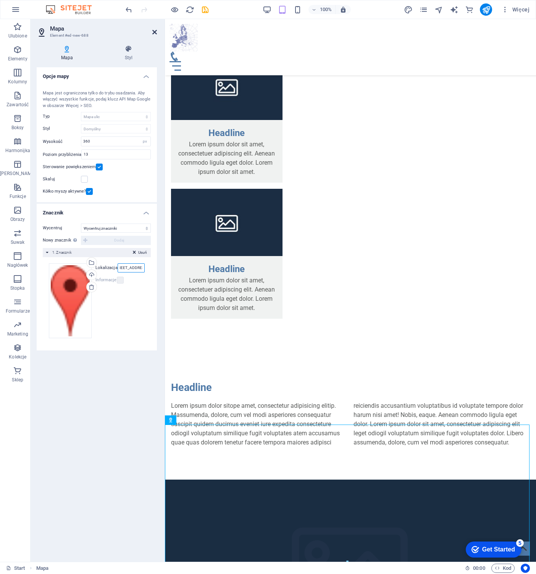
type input "ul. [STREET_ADDRESS]"
click at [154, 32] on icon at bounding box center [154, 32] width 5 height 6
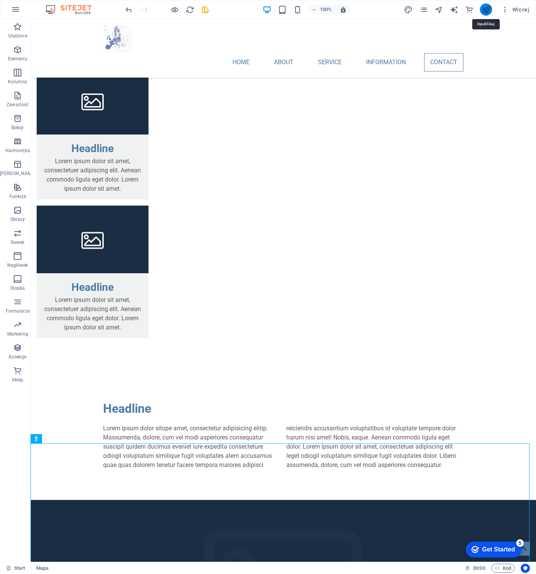
click at [490, 9] on icon "publish" at bounding box center [486, 9] width 9 height 9
